Goal: Find specific page/section: Find specific page/section

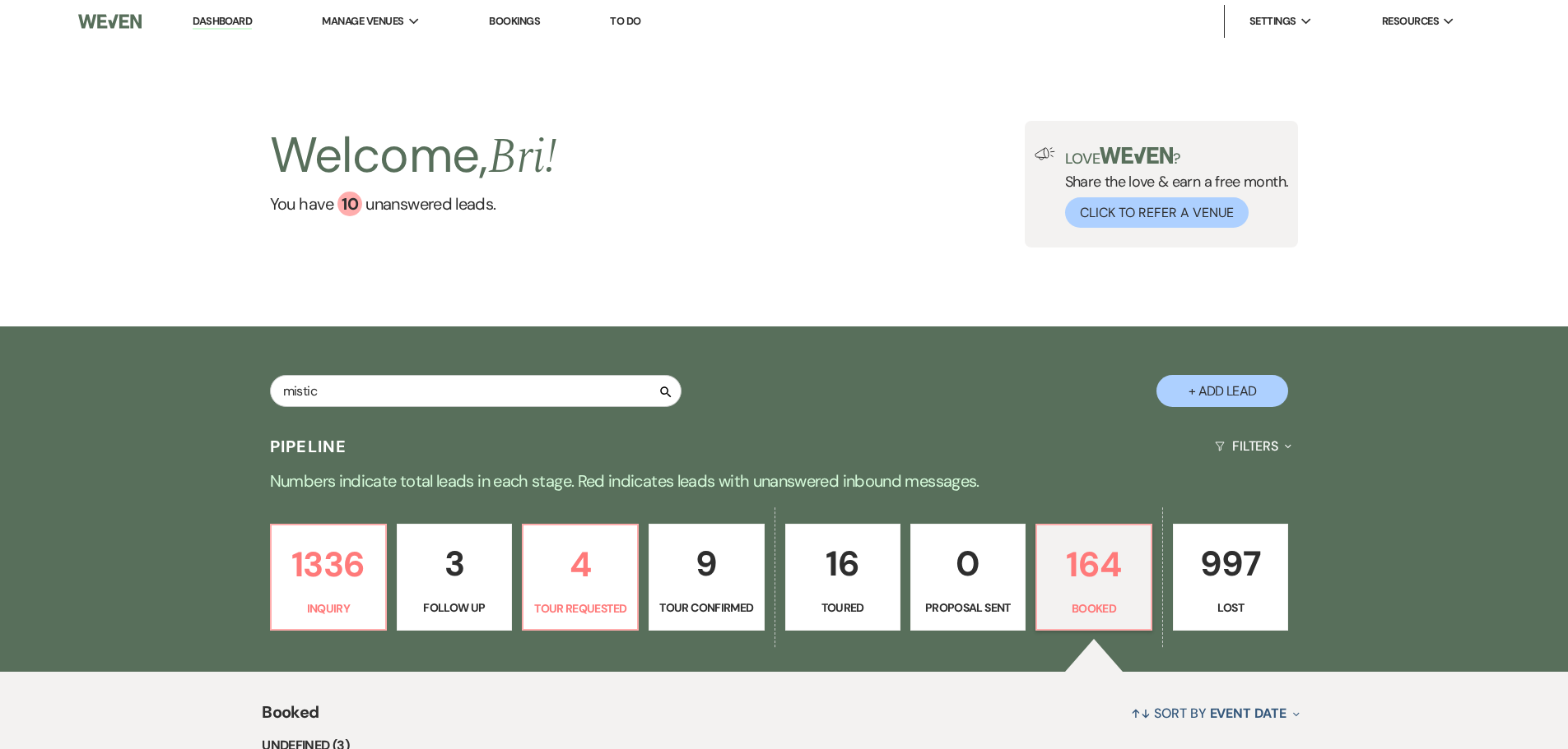
type input "mistic"
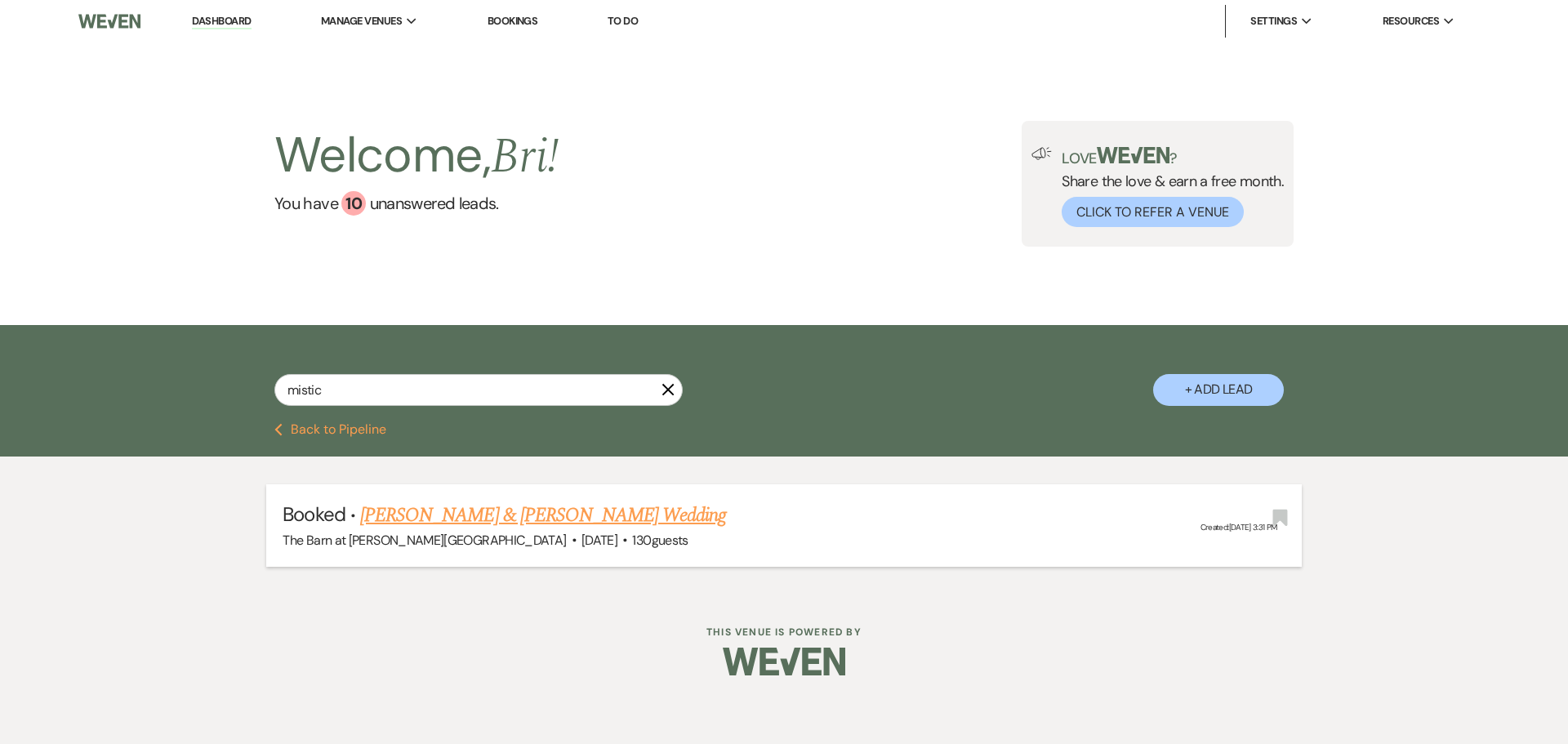
click at [468, 514] on link "[PERSON_NAME] & [PERSON_NAME] Wedding" at bounding box center [543, 516] width 366 height 30
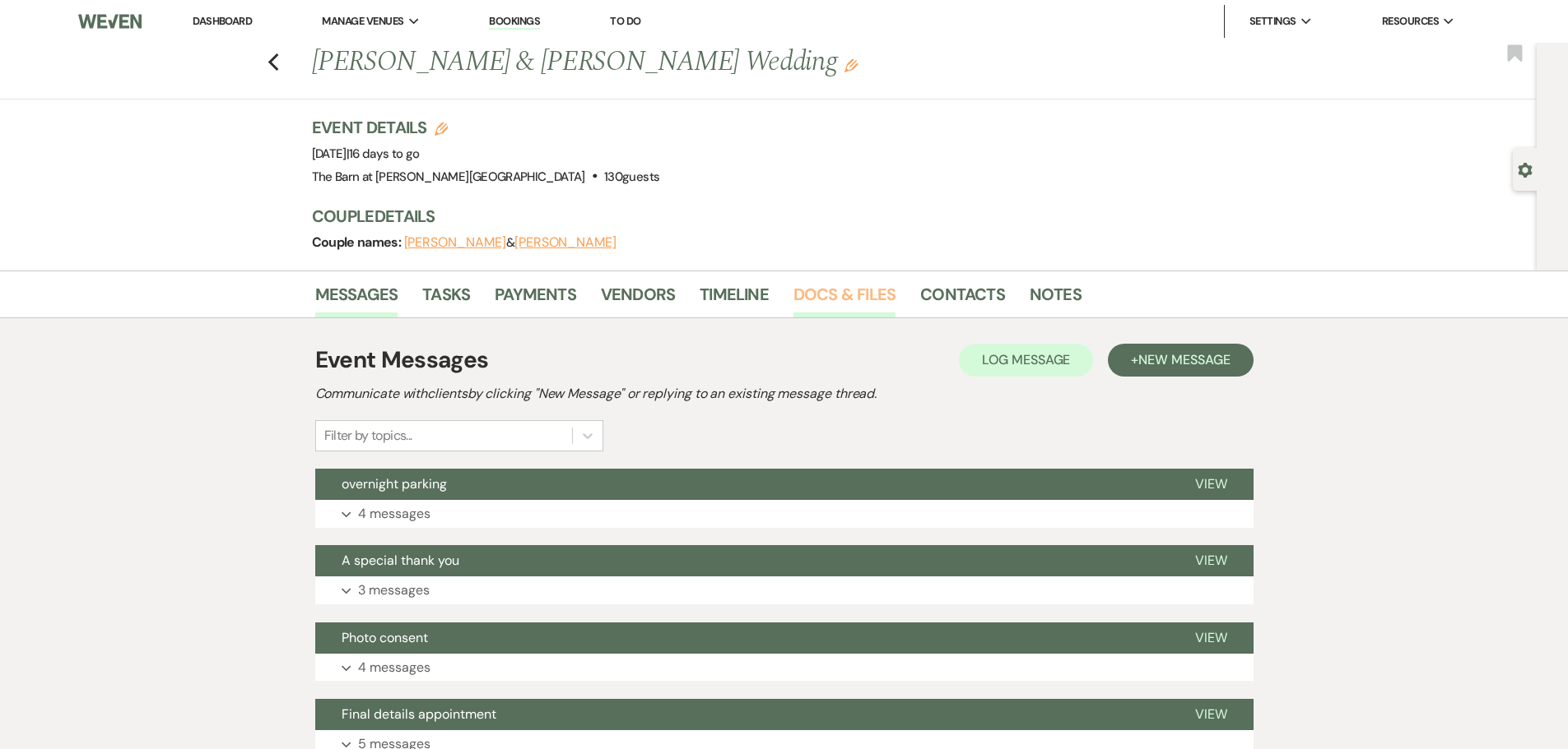
click at [823, 292] on link "Docs & Files" at bounding box center [844, 299] width 102 height 37
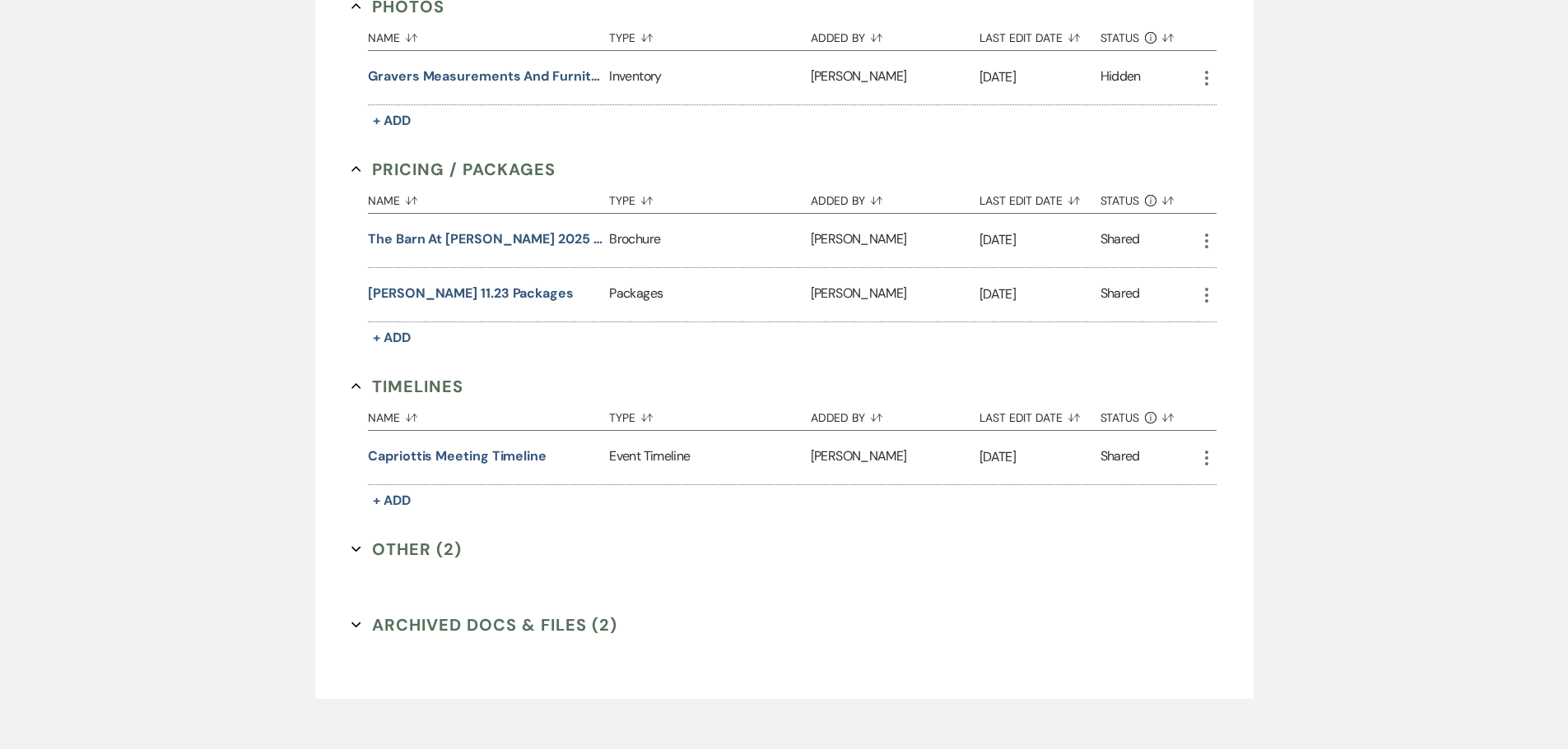
scroll to position [1379, 0]
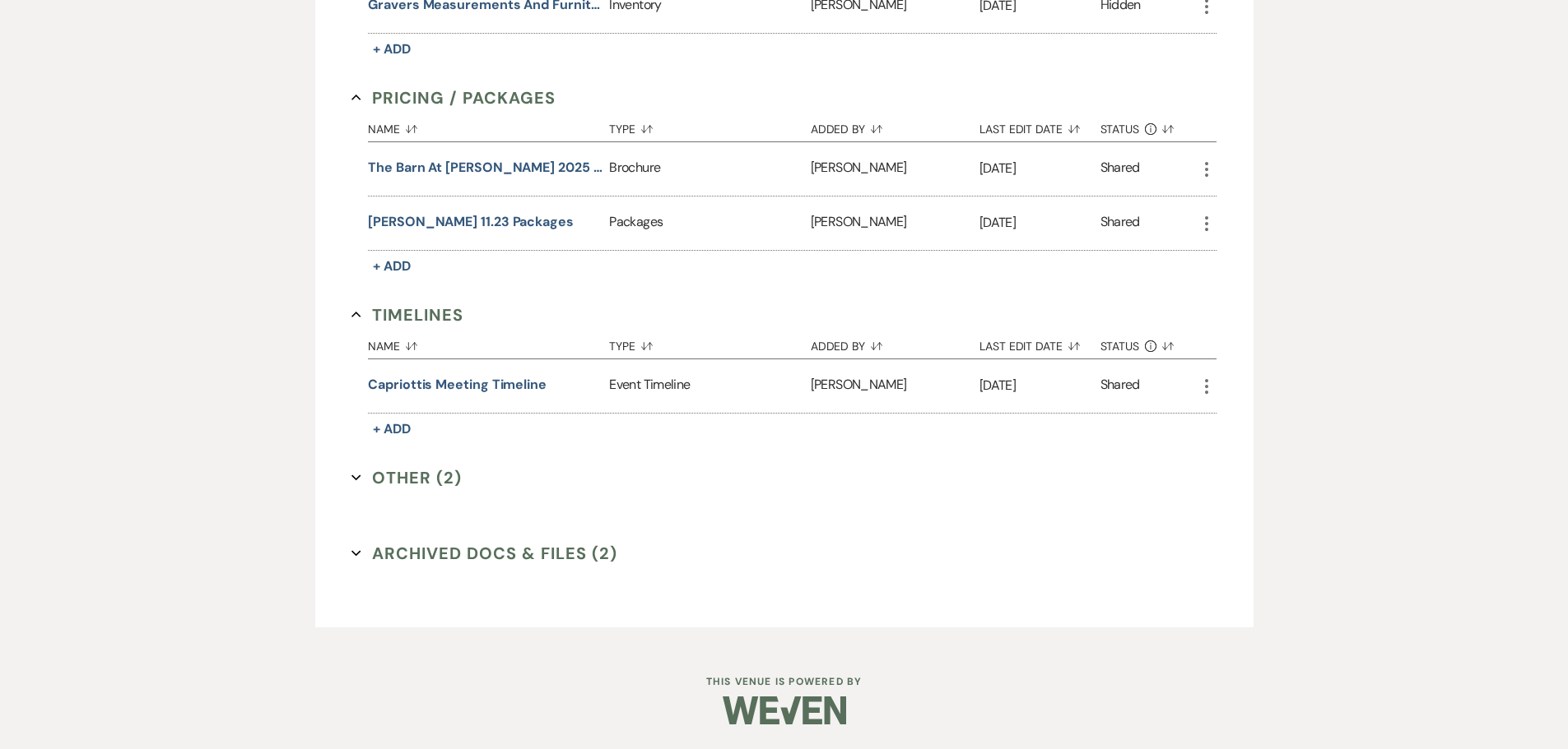
click at [398, 481] on button "Other (2) Expand" at bounding box center [407, 477] width 111 height 24
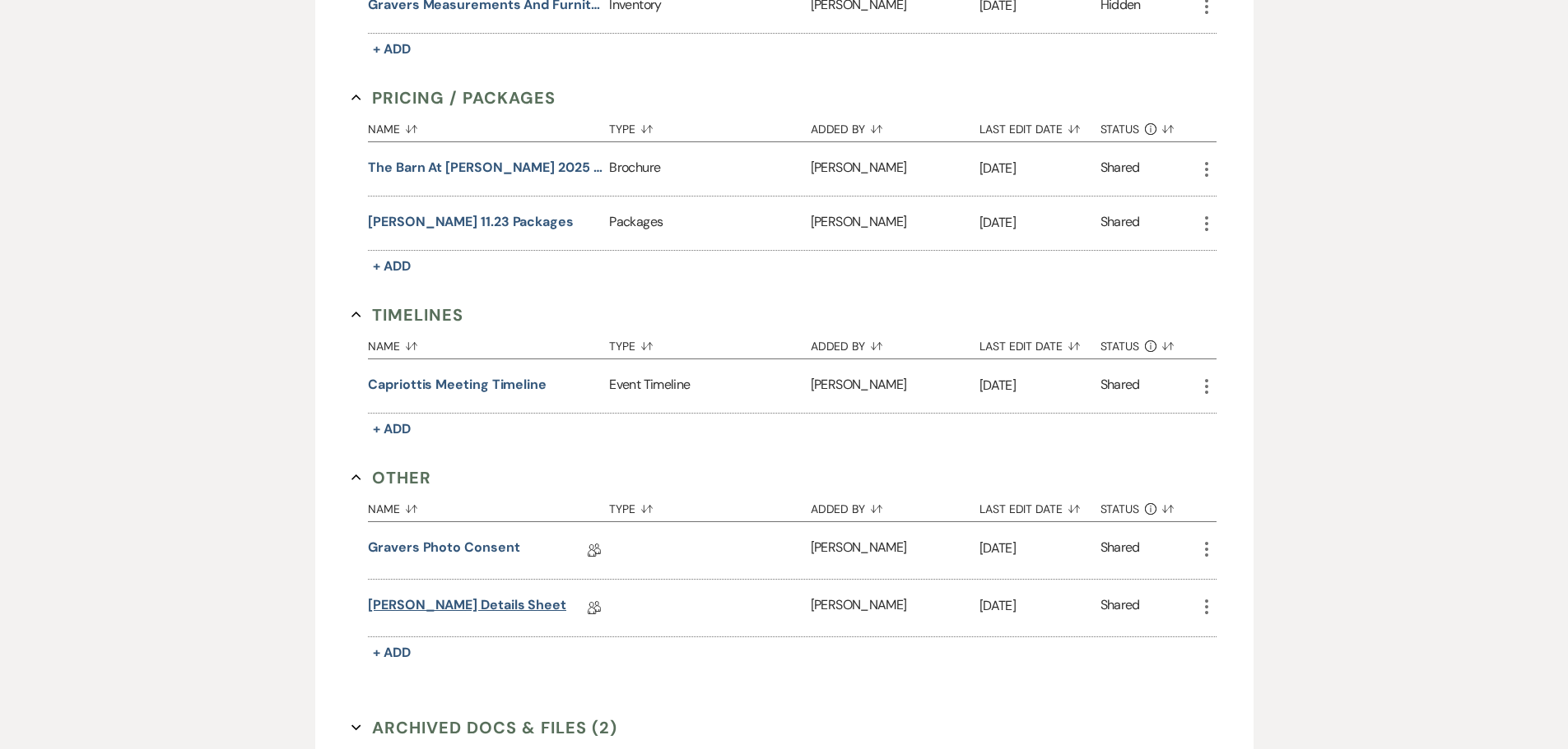
click at [417, 602] on link "[PERSON_NAME] Details Sheet" at bounding box center [467, 608] width 199 height 25
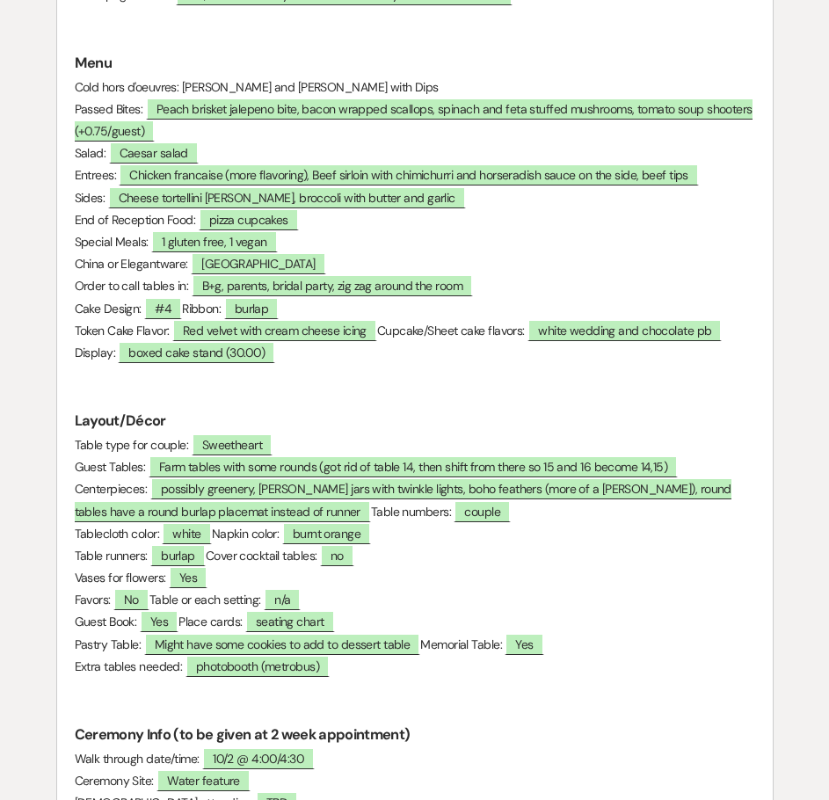
scroll to position [885, 0]
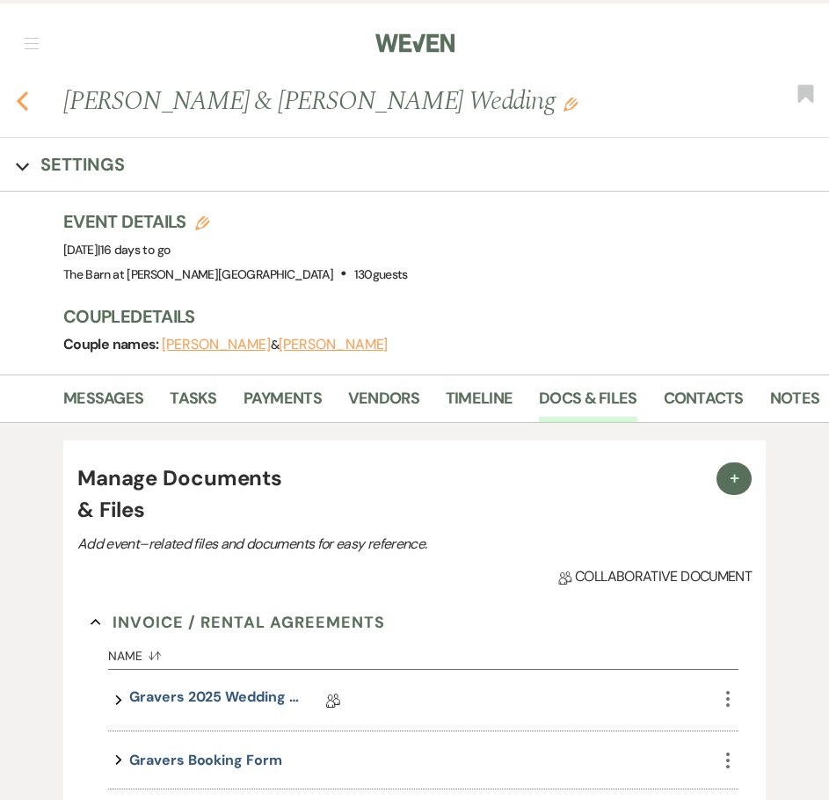
click at [19, 103] on use "button" at bounding box center [22, 100] width 11 height 19
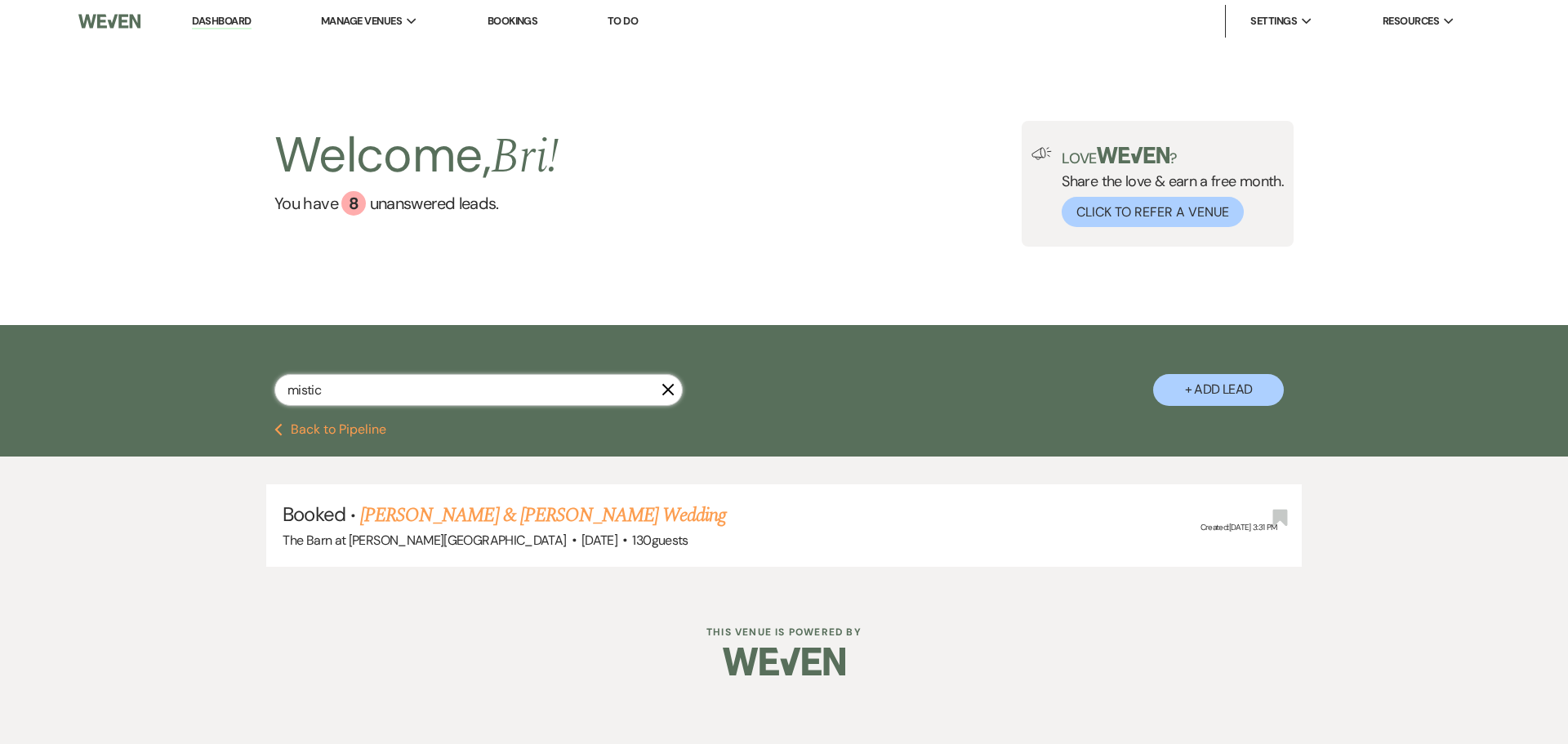
click at [418, 382] on input "mistic" at bounding box center [478, 390] width 408 height 32
type input "amm"
